Goal: Task Accomplishment & Management: Use online tool/utility

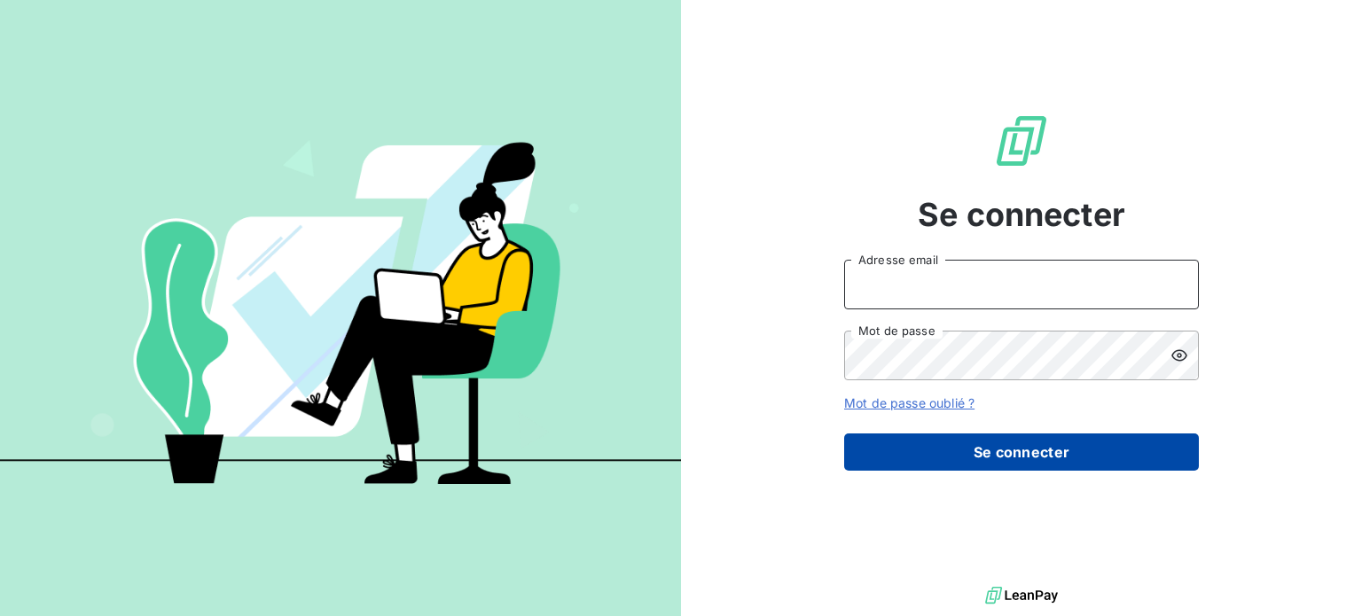
type input "[EMAIL_ADDRESS][PERSON_NAME][DOMAIN_NAME]"
click at [917, 464] on button "Se connecter" at bounding box center [1021, 452] width 355 height 37
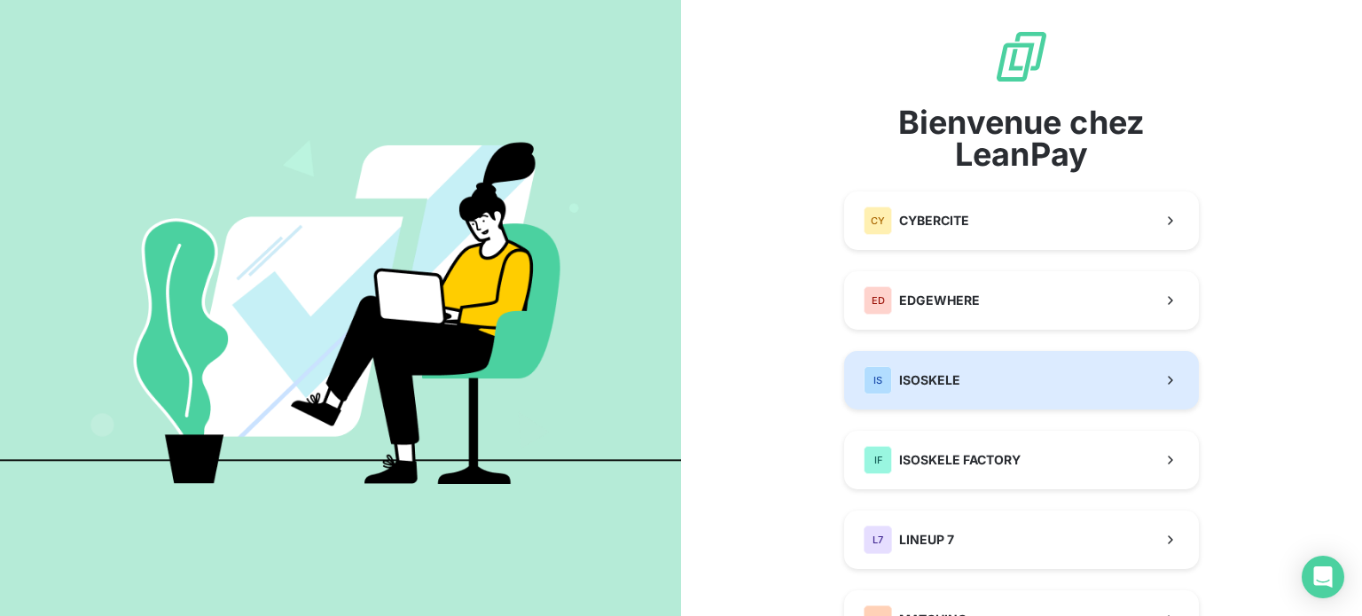
click at [926, 374] on span "ISOSKELE" at bounding box center [929, 380] width 61 height 18
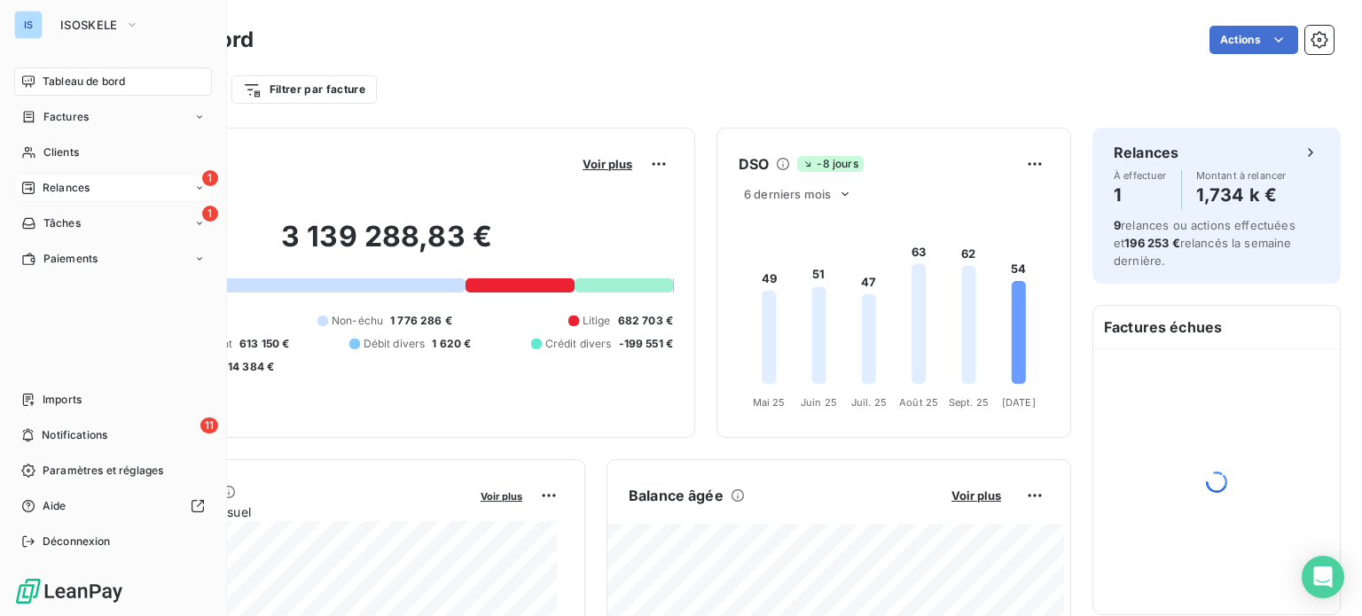
click at [48, 181] on span "Relances" at bounding box center [66, 188] width 47 height 16
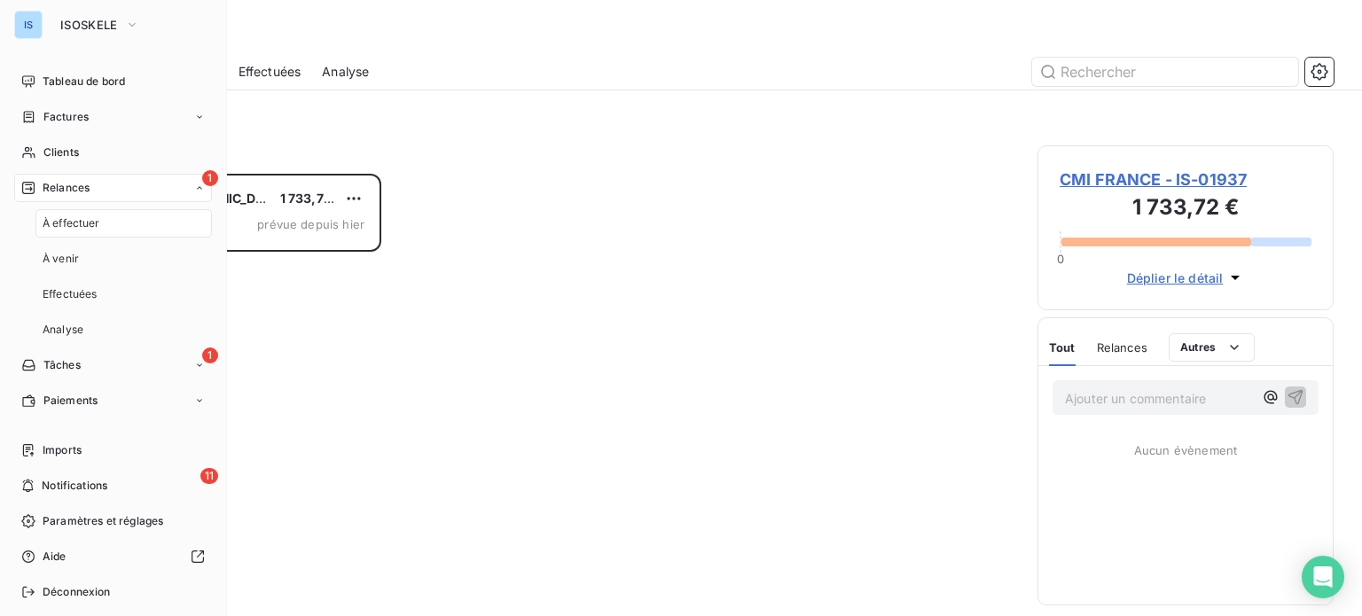
scroll to position [429, 282]
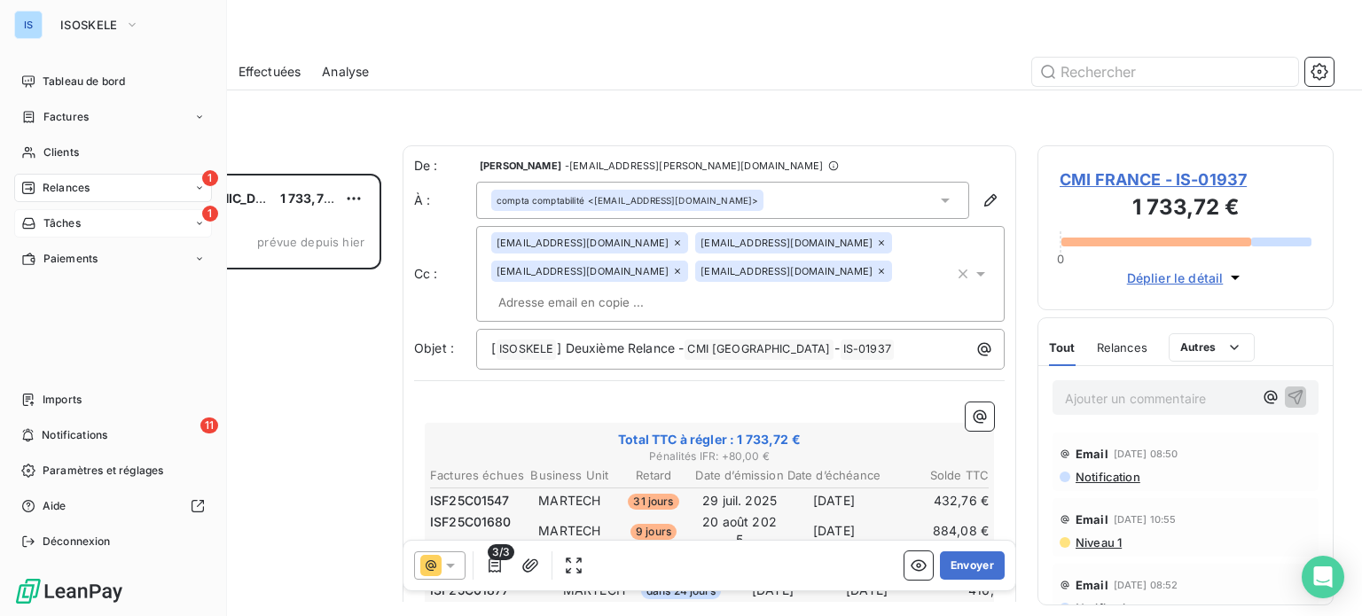
click at [41, 220] on div "Tâches" at bounding box center [50, 223] width 59 height 16
